Goal: Transaction & Acquisition: Purchase product/service

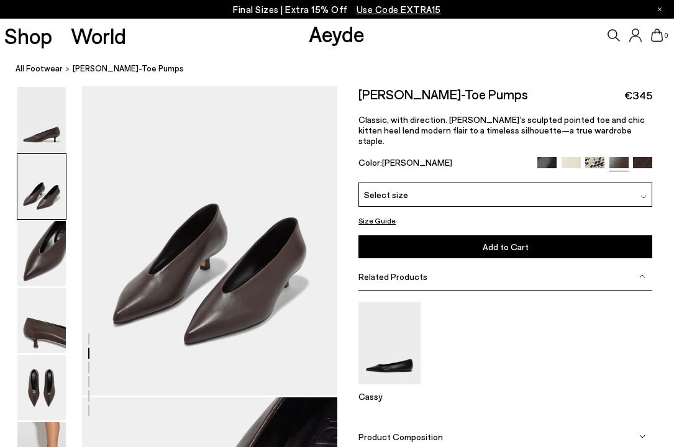
scroll to position [373, 0]
click at [45, 138] on img at bounding box center [41, 119] width 48 height 65
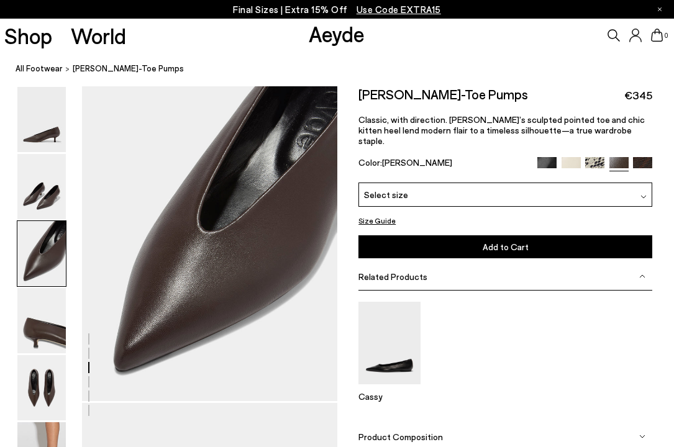
scroll to position [709, 0]
click at [43, 332] on img at bounding box center [41, 320] width 48 height 65
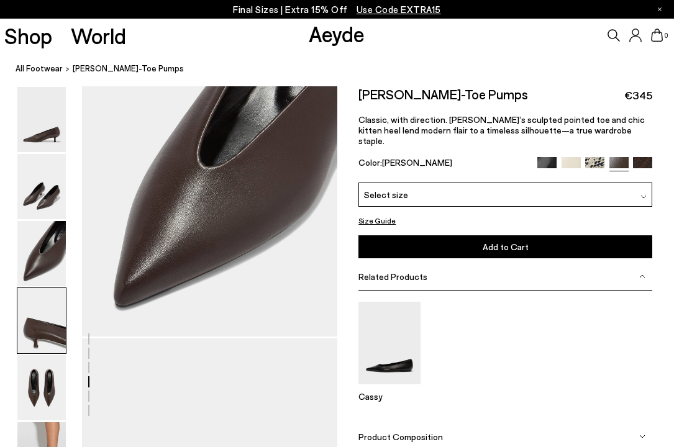
scroll to position [1026, 0]
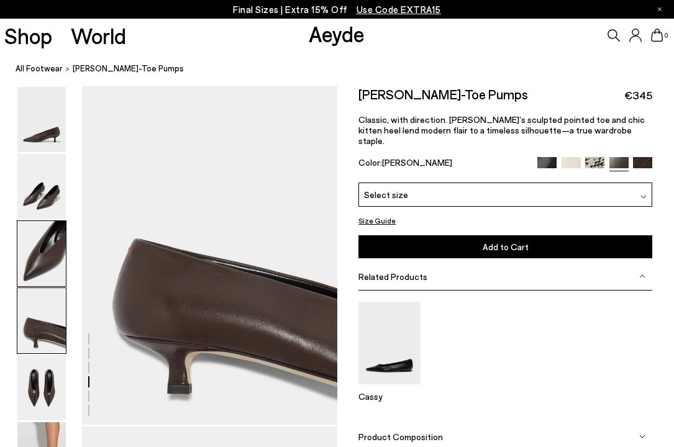
click at [47, 259] on img at bounding box center [41, 253] width 48 height 65
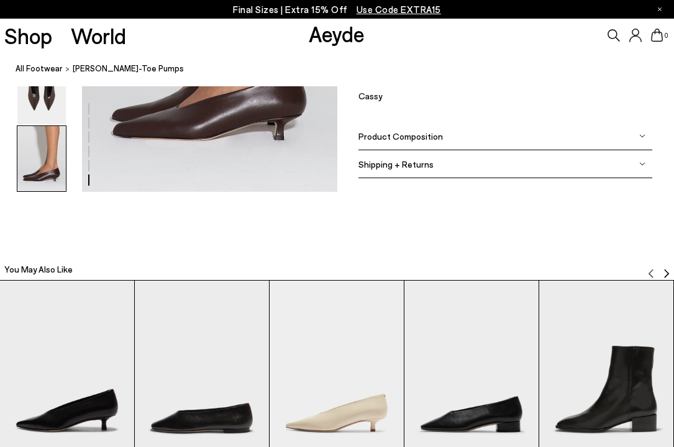
scroll to position [2596, 0]
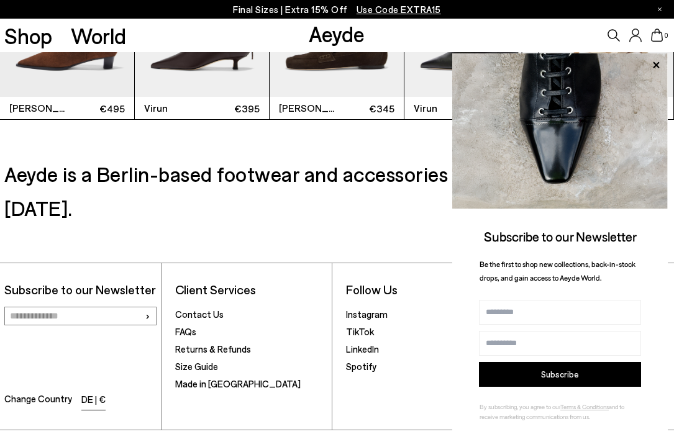
click at [93, 392] on li "DE | €" at bounding box center [93, 400] width 24 height 17
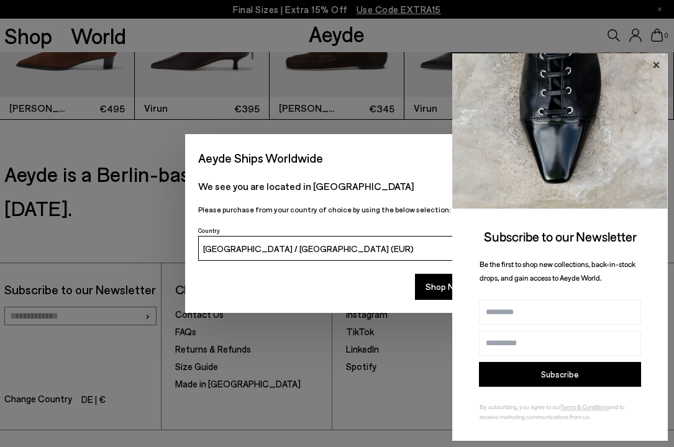
click at [654, 66] on icon at bounding box center [656, 64] width 6 height 6
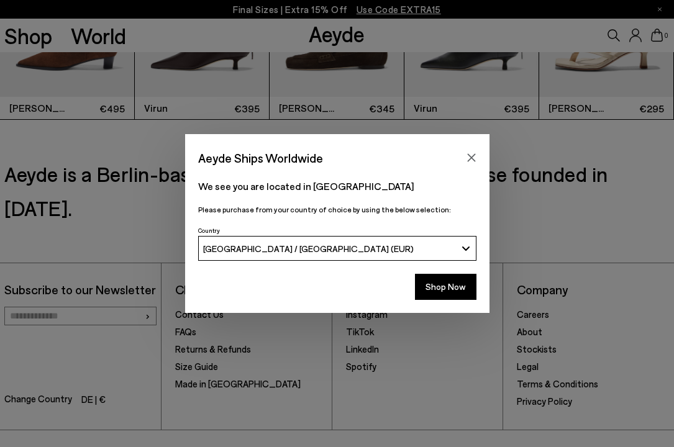
click at [467, 247] on button "[GEOGRAPHIC_DATA] / [GEOGRAPHIC_DATA] (EUR)" at bounding box center [337, 248] width 278 height 25
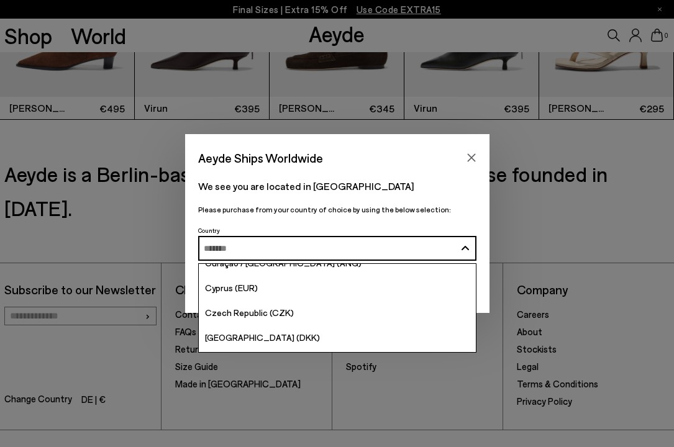
scroll to position [1110, 0]
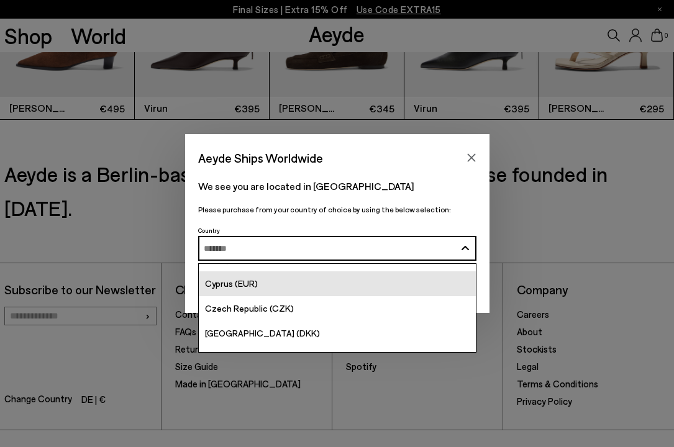
click at [222, 287] on span "Cyprus (EUR)" at bounding box center [231, 283] width 53 height 11
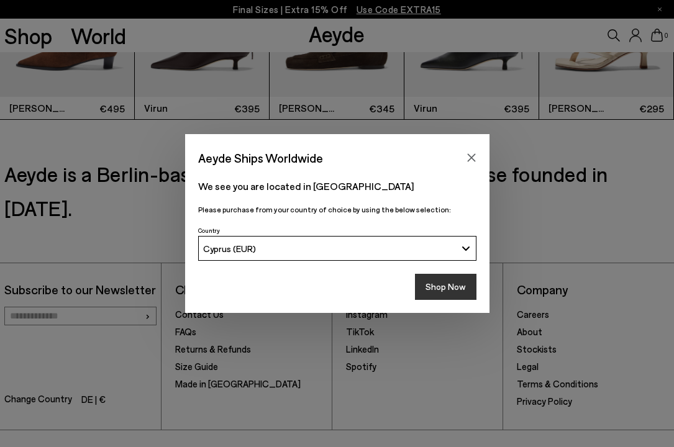
click at [445, 286] on button "Shop Now" at bounding box center [445, 287] width 61 height 26
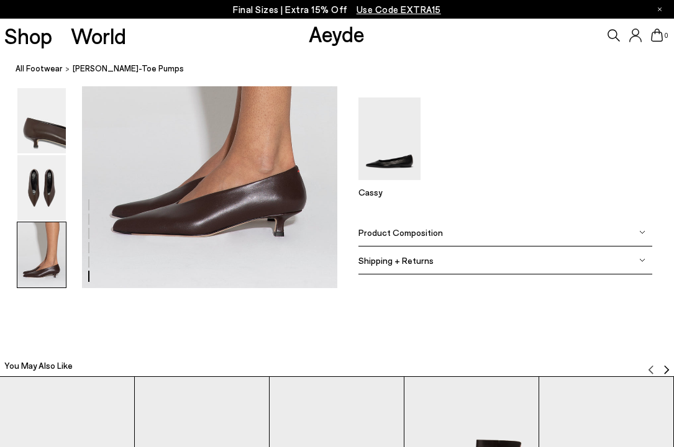
scroll to position [1843, 0]
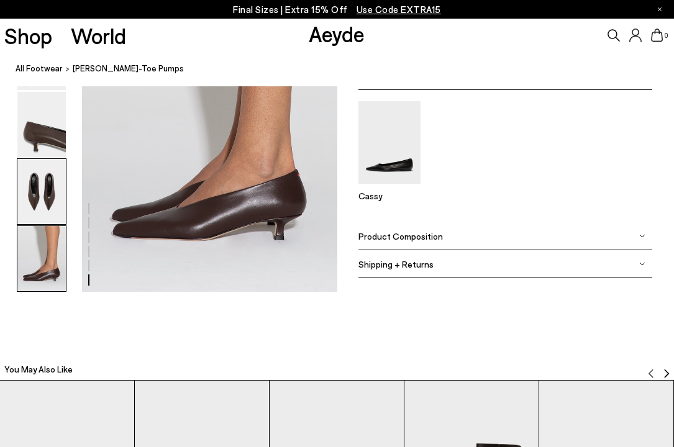
click at [40, 197] on img at bounding box center [41, 191] width 48 height 65
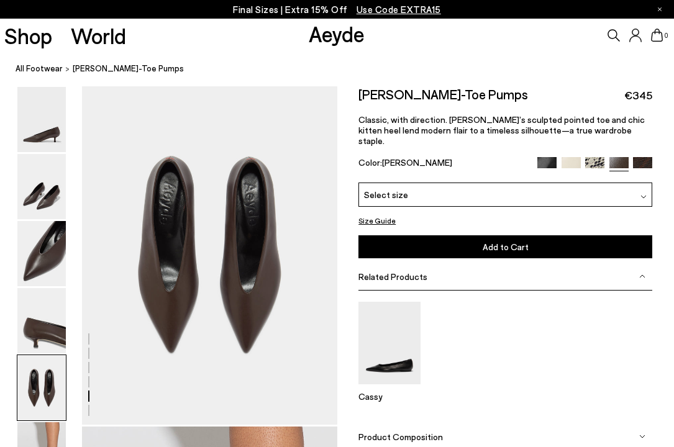
scroll to position [1368, 0]
click at [641, 194] on img at bounding box center [643, 197] width 6 height 6
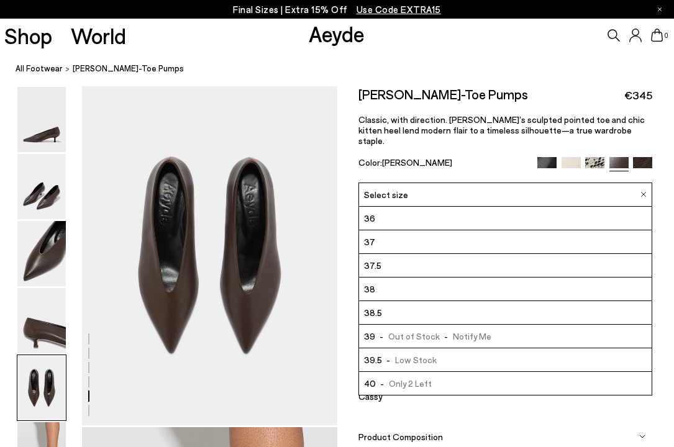
click at [376, 283] on li "38" at bounding box center [505, 290] width 292 height 24
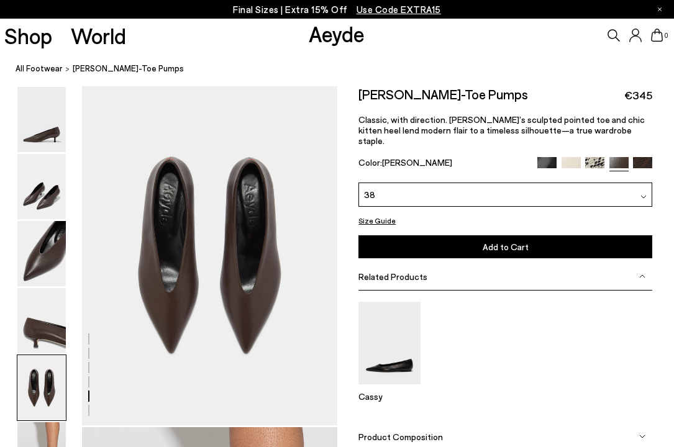
click at [572, 157] on img at bounding box center [570, 166] width 19 height 19
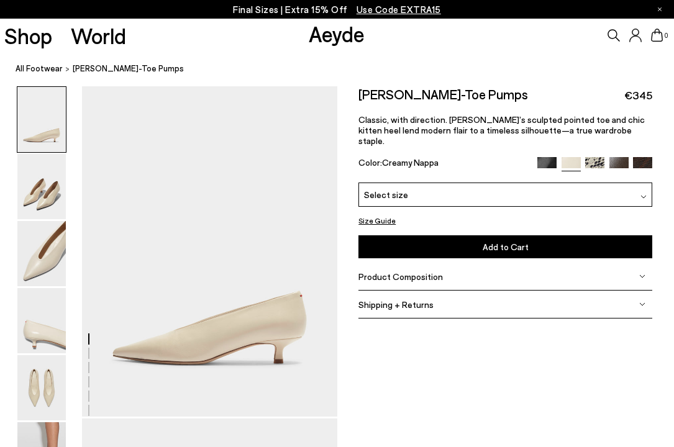
scroll to position [9, 0]
click at [41, 270] on img at bounding box center [41, 253] width 48 height 65
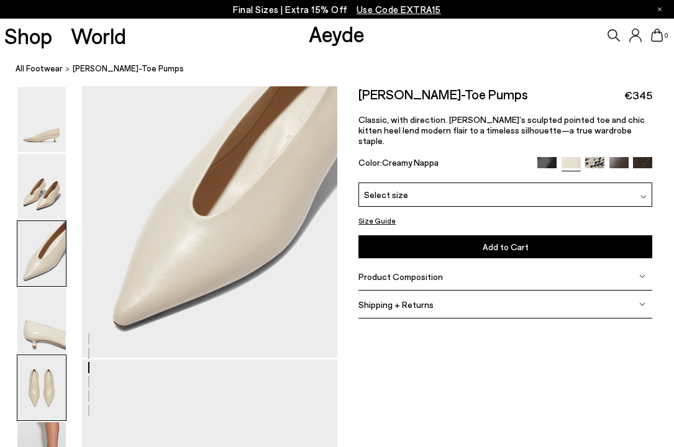
scroll to position [782, 0]
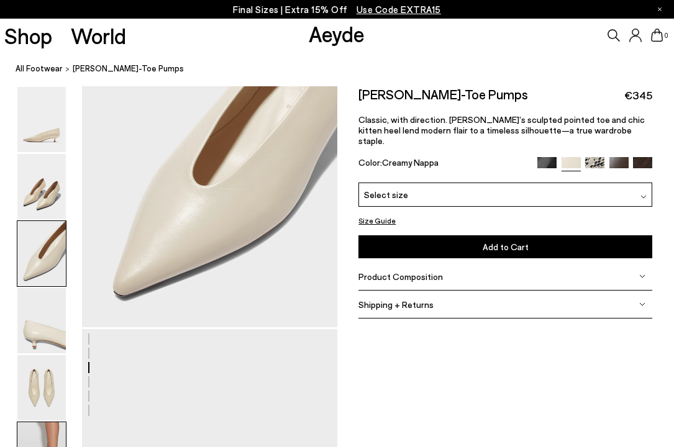
click at [50, 428] on img at bounding box center [41, 454] width 48 height 65
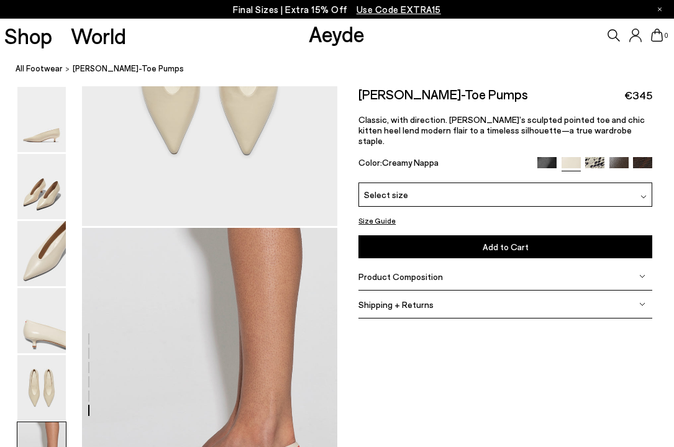
scroll to position [1794, 0]
